Goal: Task Accomplishment & Management: Complete application form

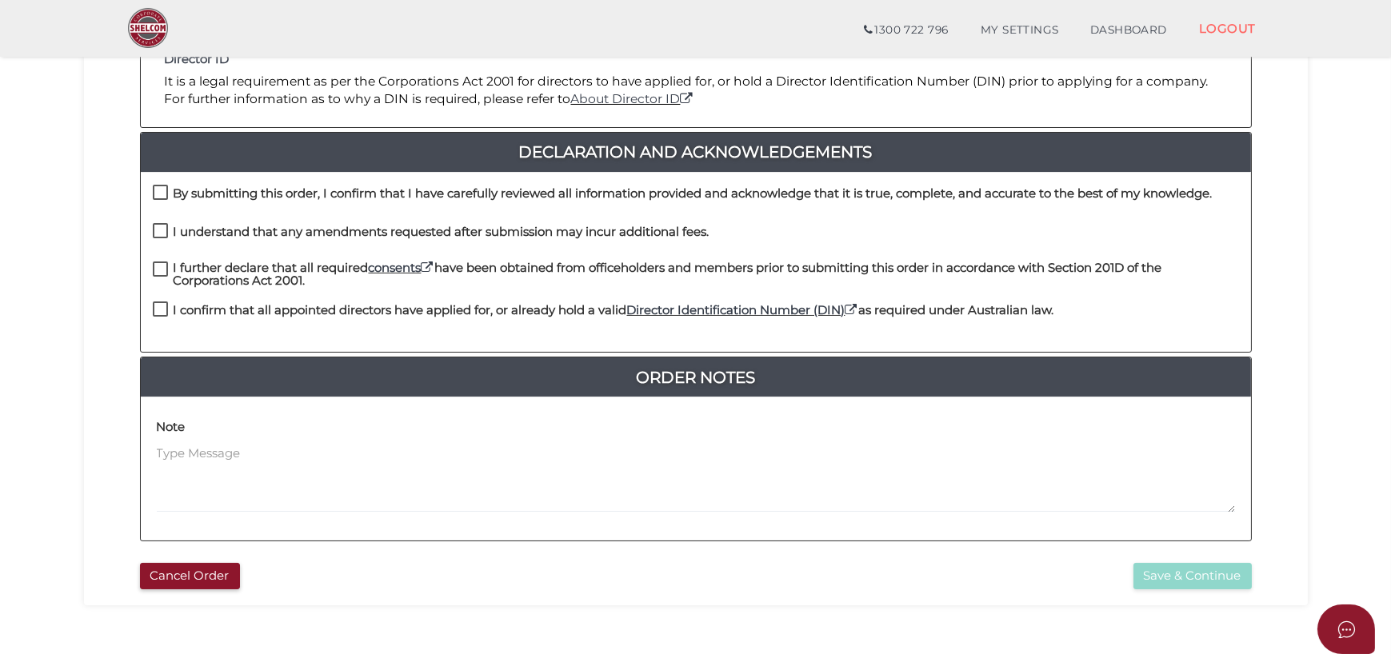
scroll to position [363, 0]
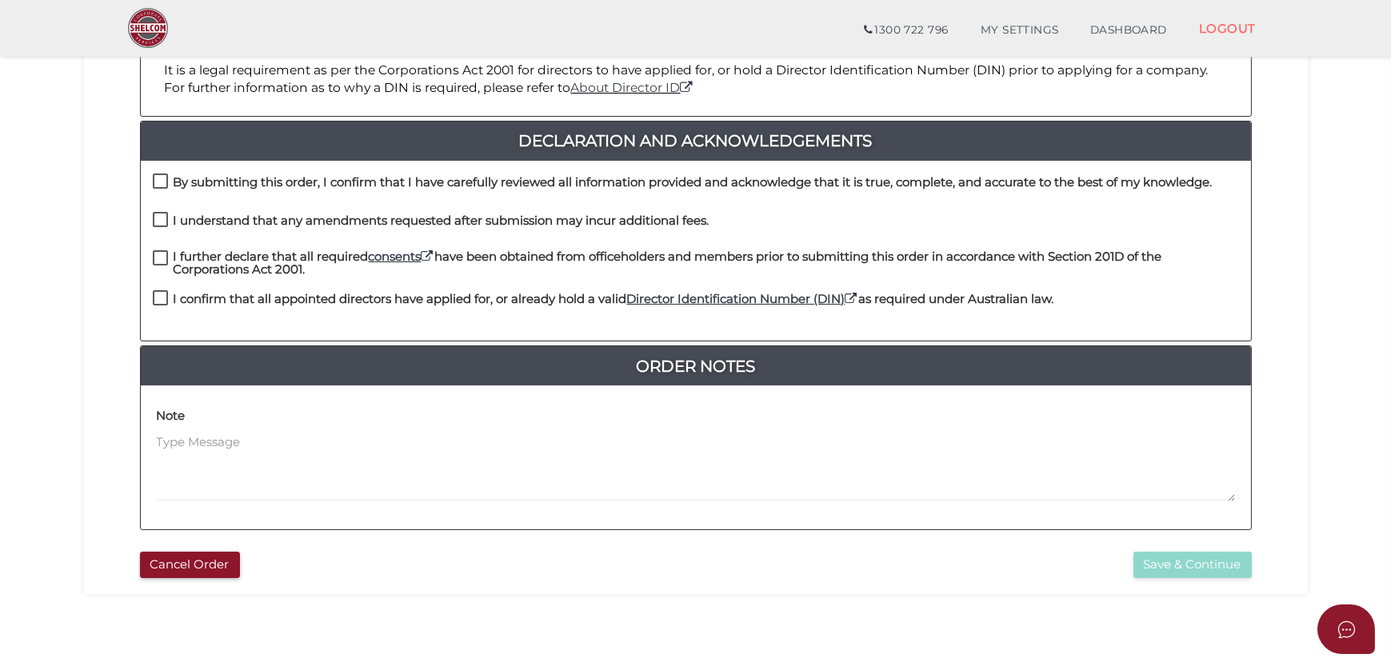
click at [158, 168] on div "By submitting this order, I confirm that I have carefully reviewed all informat…" at bounding box center [696, 251] width 1110 height 181
click at [154, 176] on label "By submitting this order, I confirm that I have carefully reviewed all informat…" at bounding box center [683, 186] width 1060 height 20
checkbox input "true"
click at [159, 219] on label "I understand that any amendments requested after submission may incur additiona…" at bounding box center [431, 224] width 557 height 20
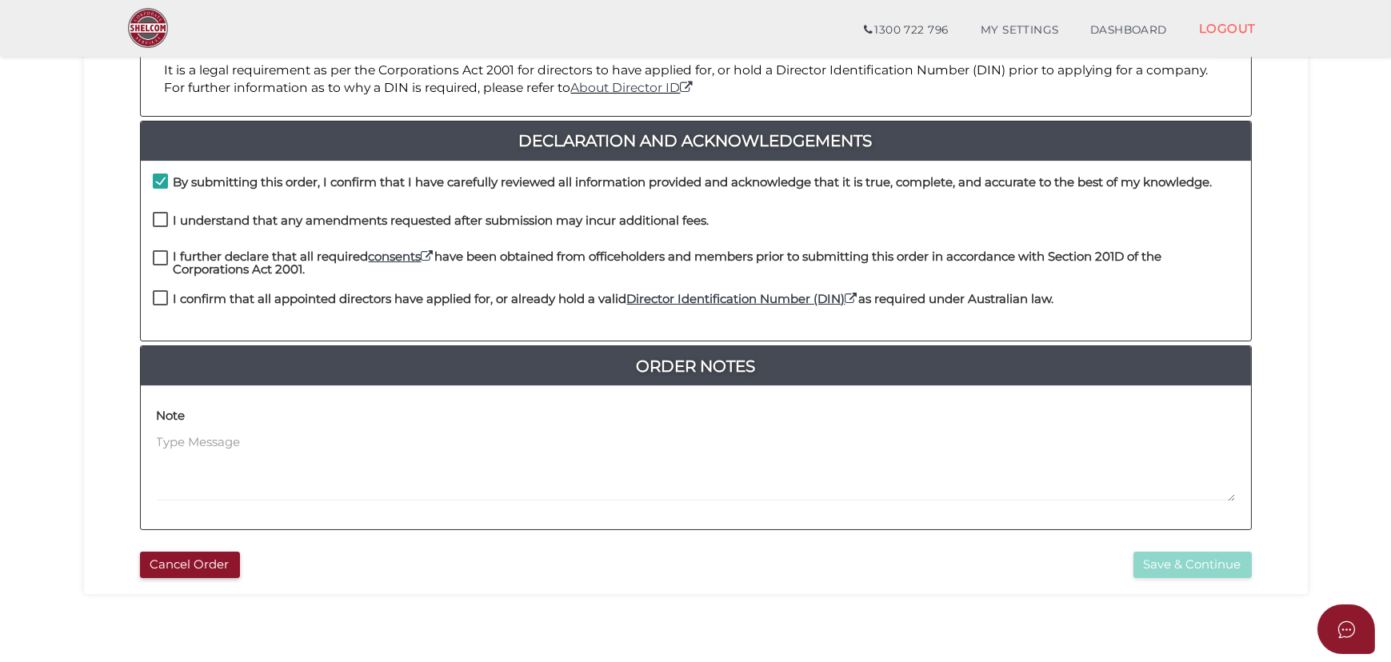
checkbox input "true"
click at [159, 256] on label "I further declare that all required consents have been obtained from officehold…" at bounding box center [696, 260] width 1086 height 20
checkbox input "true"
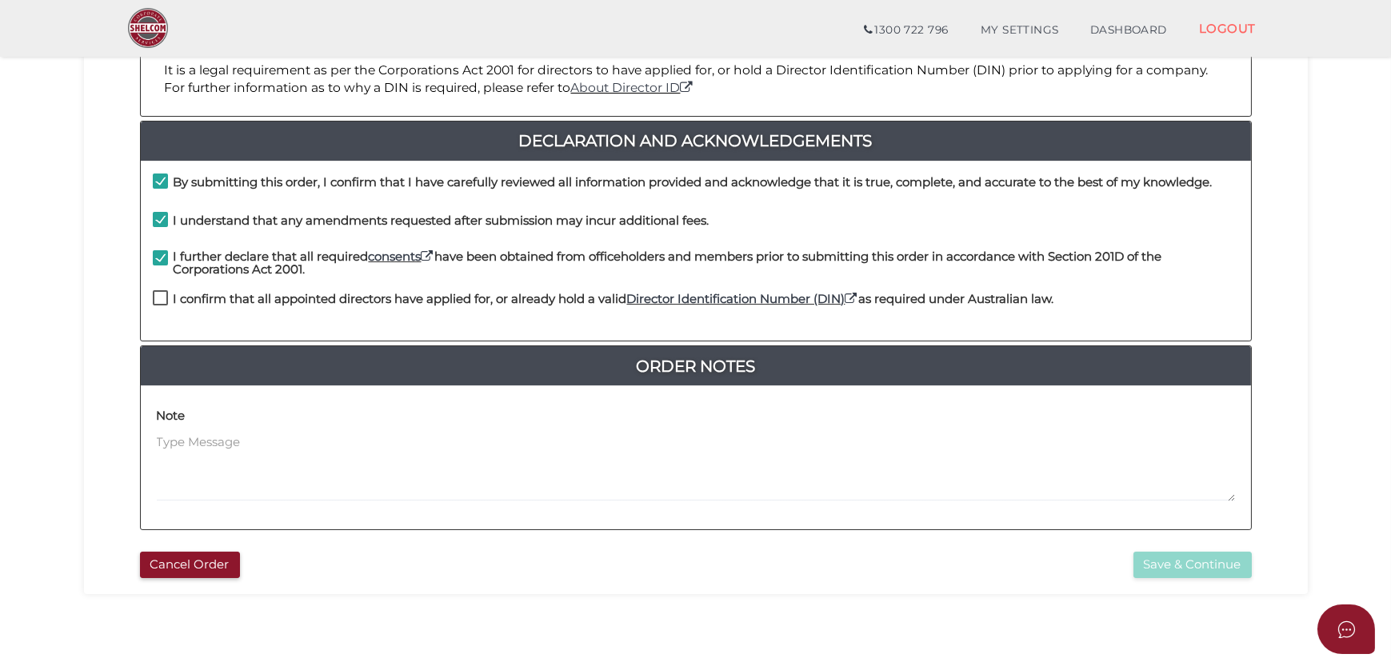
click at [158, 293] on label "I confirm that all appointed directors have applied for, or already hold a vali…" at bounding box center [603, 303] width 901 height 20
checkbox input "true"
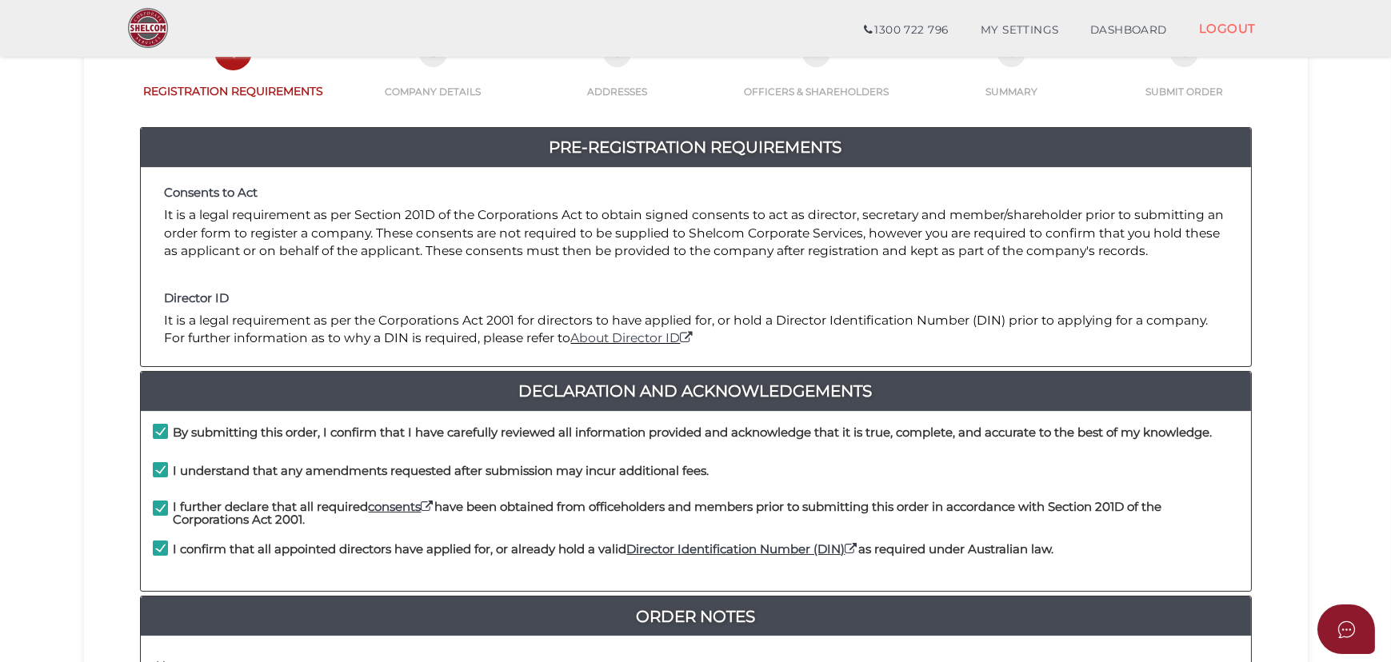
scroll to position [290, 0]
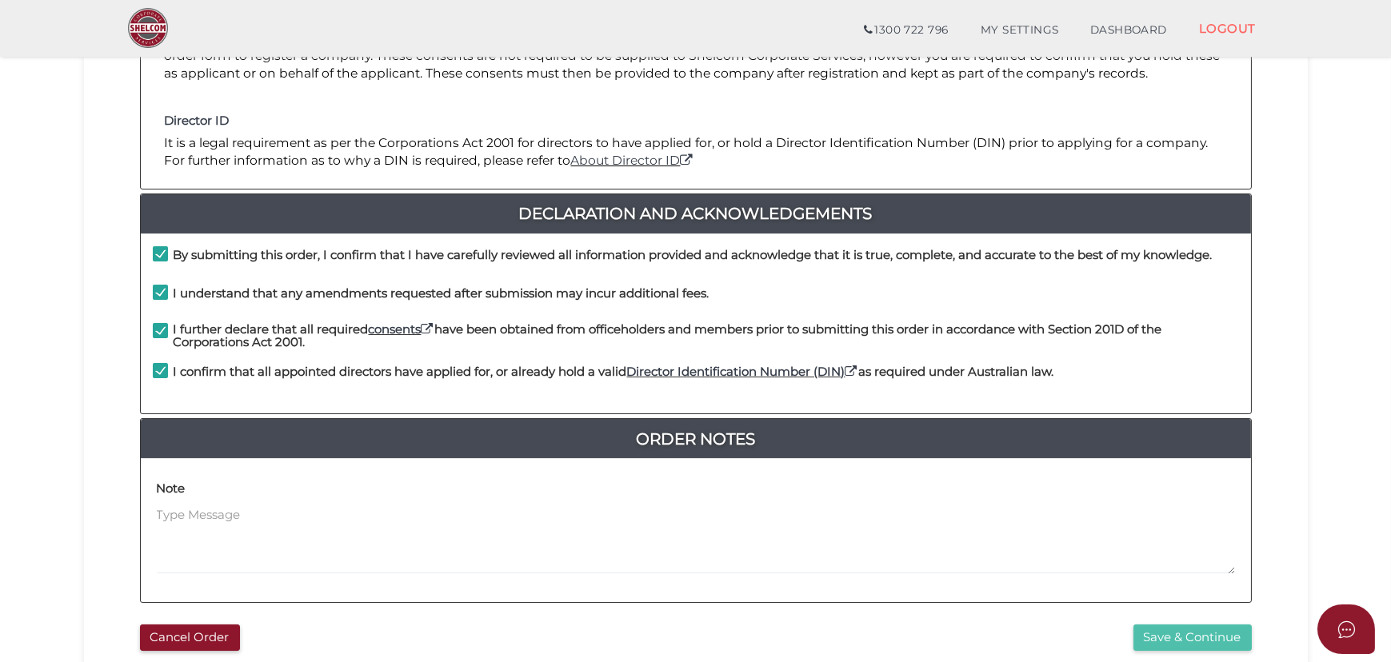
click at [1179, 633] on button "Save & Continue" at bounding box center [1192, 638] width 118 height 26
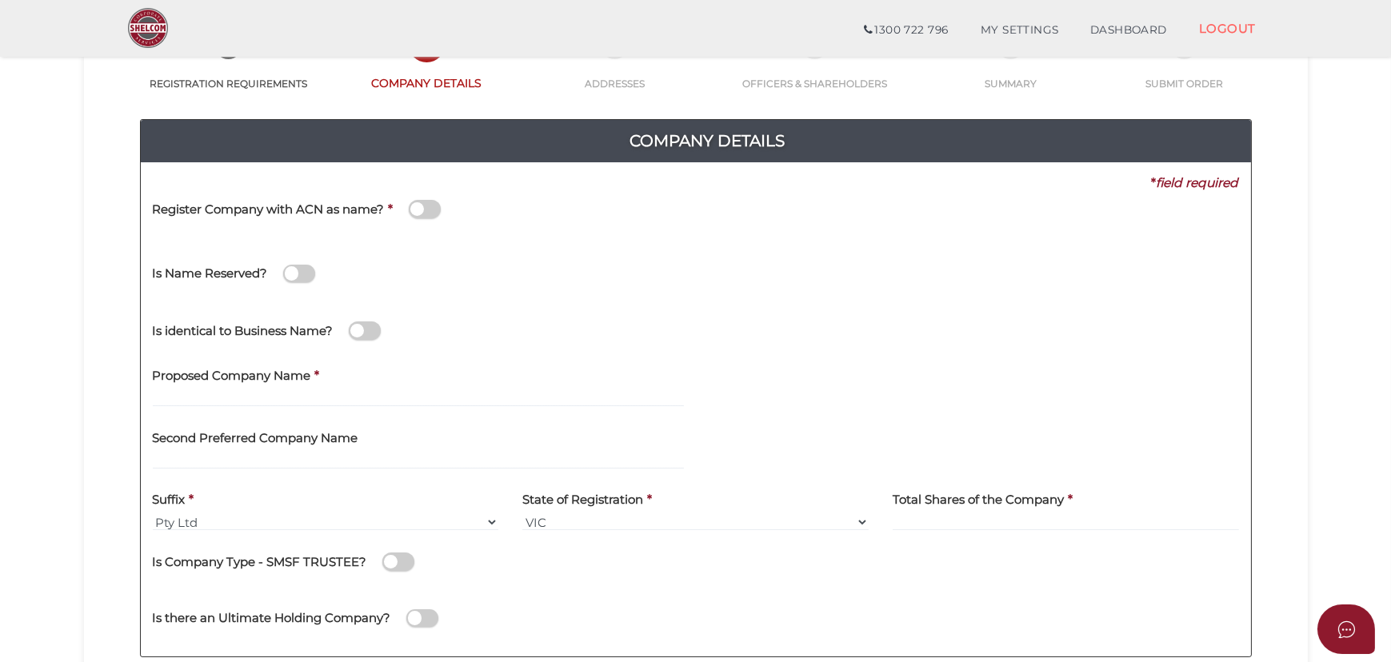
scroll to position [145, 0]
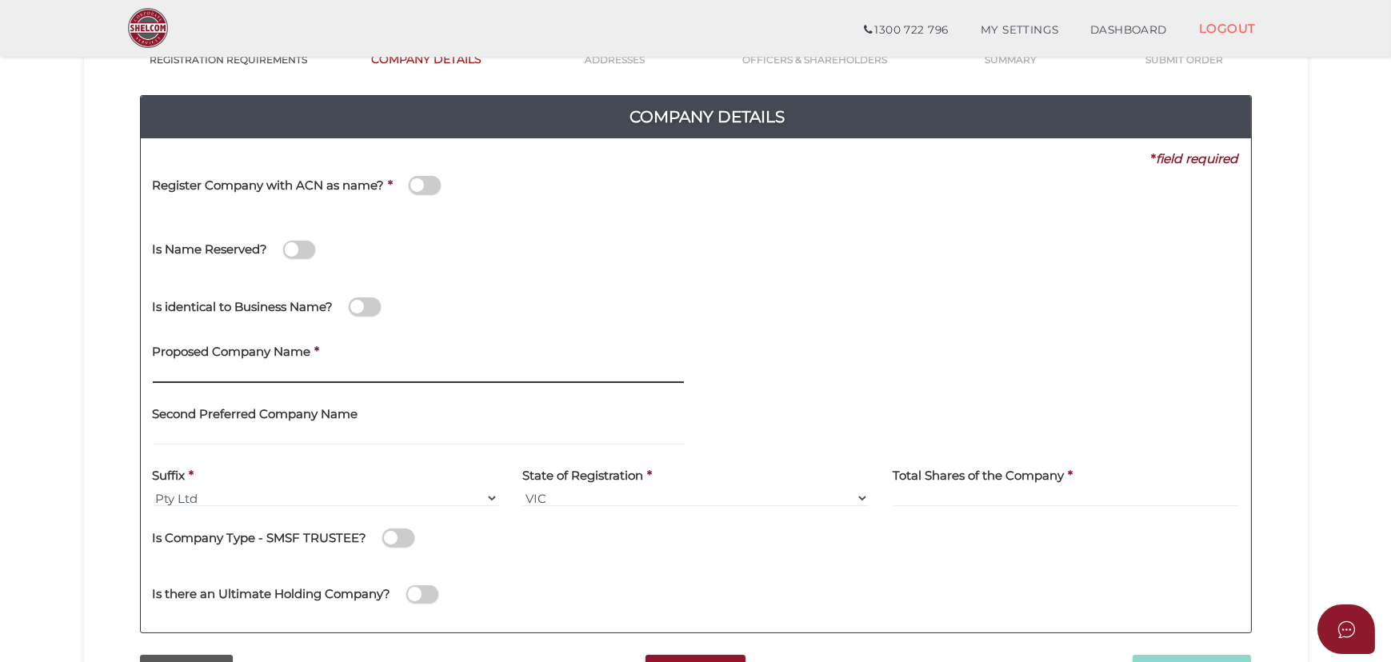
click at [213, 366] on input "text" at bounding box center [418, 374] width 531 height 18
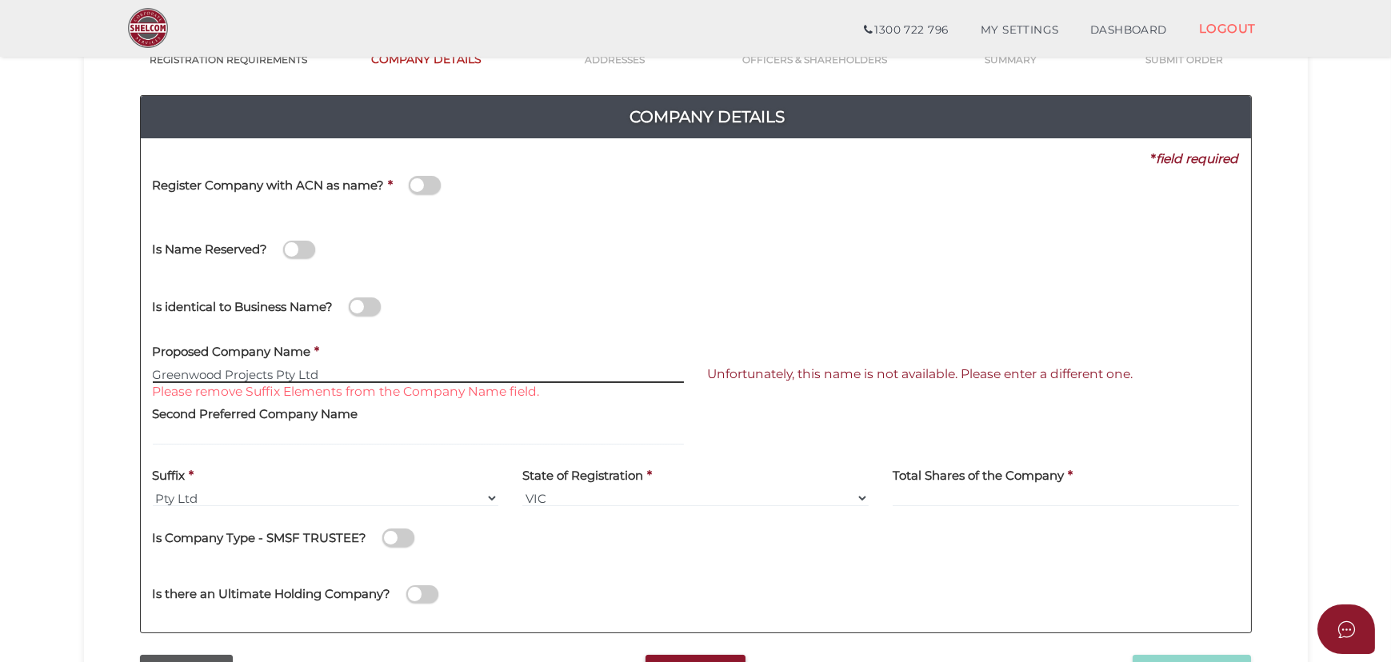
drag, startPoint x: 274, startPoint y: 376, endPoint x: 495, endPoint y: 376, distance: 220.7
click at [495, 376] on input "Greenwood Projects Pty Ltd" at bounding box center [418, 374] width 531 height 18
click at [308, 373] on input "Greenwood Projects" at bounding box center [418, 374] width 531 height 18
type input "Greenwood Projects"
click at [290, 374] on input "Greenwood Projects" at bounding box center [418, 374] width 531 height 18
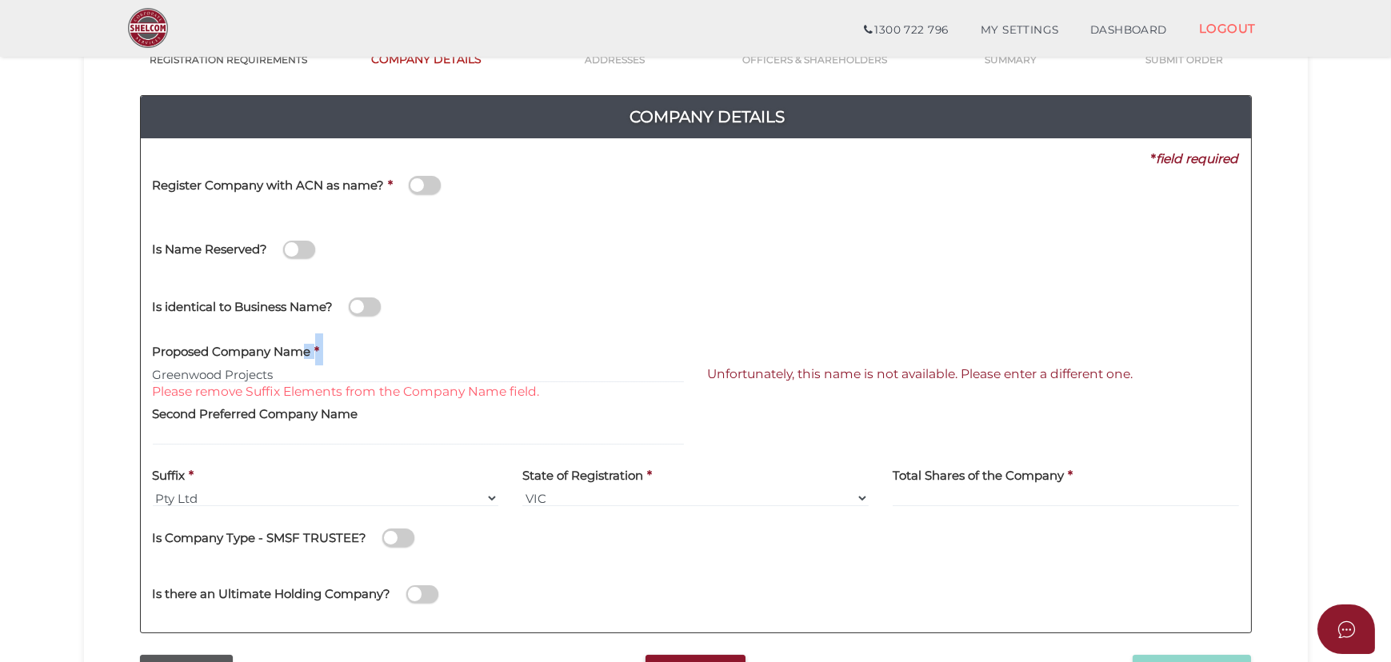
drag, startPoint x: 296, startPoint y: 364, endPoint x: 275, endPoint y: 371, distance: 22.0
click at [275, 371] on div "Proposed Company Name * Greenwood Projects Please remove Suffix Elements from t…" at bounding box center [418, 358] width 531 height 50
click at [288, 371] on input "Greenwood Projects" at bounding box center [418, 374] width 531 height 18
drag, startPoint x: 288, startPoint y: 371, endPoint x: -34, endPoint y: 379, distance: 321.6
click at [0, 379] on html "Shelcom is loading Processing Payment...Please Wait... Director ID's are now re…" at bounding box center [695, 186] width 1391 height 662
